Goal: Task Accomplishment & Management: Use online tool/utility

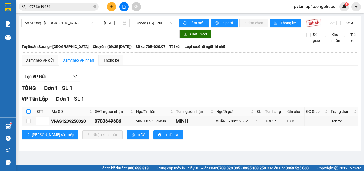
click at [29, 114] on label at bounding box center [28, 111] width 4 height 6
click at [29, 113] on input "checkbox" at bounding box center [28, 111] width 4 height 4
checkbox input "true"
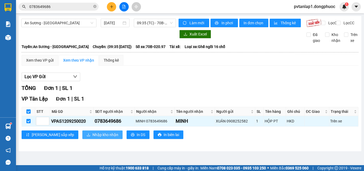
click at [92, 137] on span "Nhập kho nhận" at bounding box center [105, 134] width 26 height 6
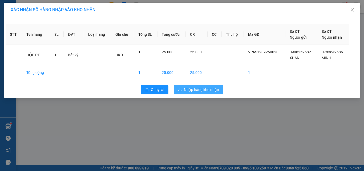
click at [210, 91] on span "Nhập hàng kho nhận" at bounding box center [201, 90] width 35 height 6
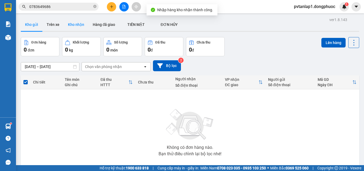
click at [79, 23] on button "Kho nhận" at bounding box center [76, 24] width 25 height 13
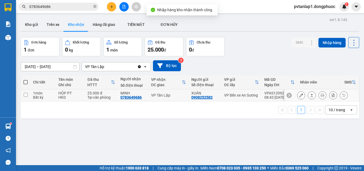
click at [108, 94] on div "25.000 đ" at bounding box center [100, 93] width 27 height 4
checkbox input "true"
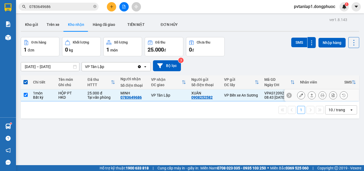
click at [310, 96] on icon at bounding box center [312, 95] width 4 height 4
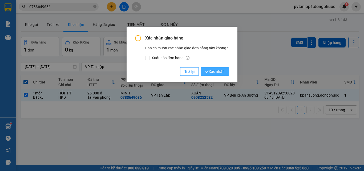
click at [211, 75] on button "Xác nhận" at bounding box center [215, 71] width 28 height 9
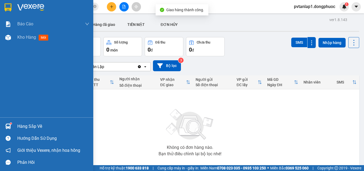
click at [9, 129] on div at bounding box center [7, 125] width 9 height 9
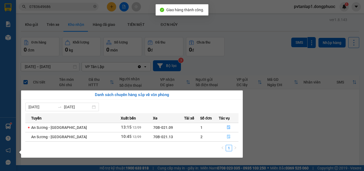
click at [227, 138] on span "file-done" at bounding box center [229, 136] width 4 height 4
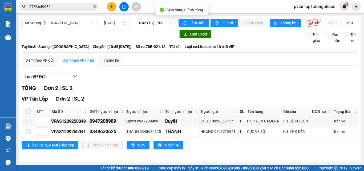
scroll to position [4, 0]
click at [28, 112] on input "checkbox" at bounding box center [28, 111] width 4 height 4
checkbox input "true"
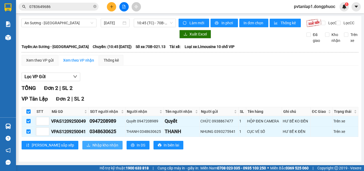
click at [92, 144] on span "Nhập kho nhận" at bounding box center [105, 145] width 26 height 6
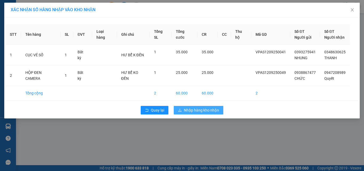
click at [194, 109] on span "Nhập hàng kho nhận" at bounding box center [201, 110] width 35 height 6
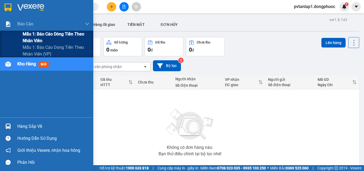
click at [38, 33] on span "Mẫu 1: Báo cáo dòng tiền theo nhân viên" at bounding box center [56, 37] width 67 height 13
